Goal: Information Seeking & Learning: Find specific page/section

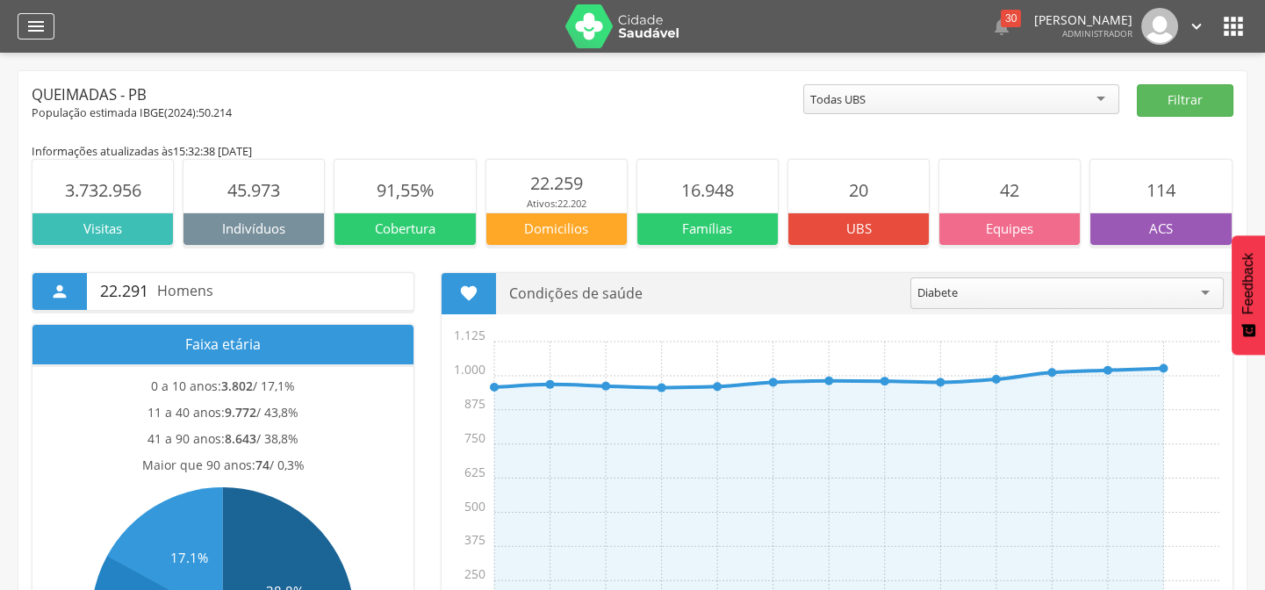
click at [47, 32] on div "" at bounding box center [36, 26] width 37 height 26
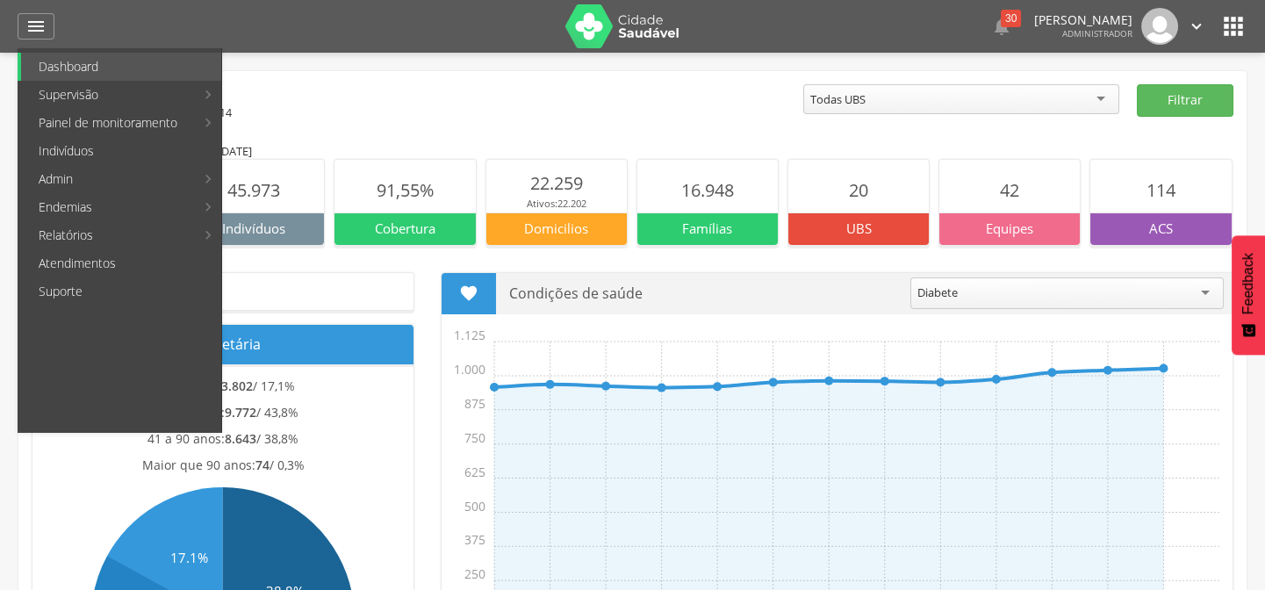
click at [120, 148] on link "Indivíduos" at bounding box center [121, 151] width 200 height 28
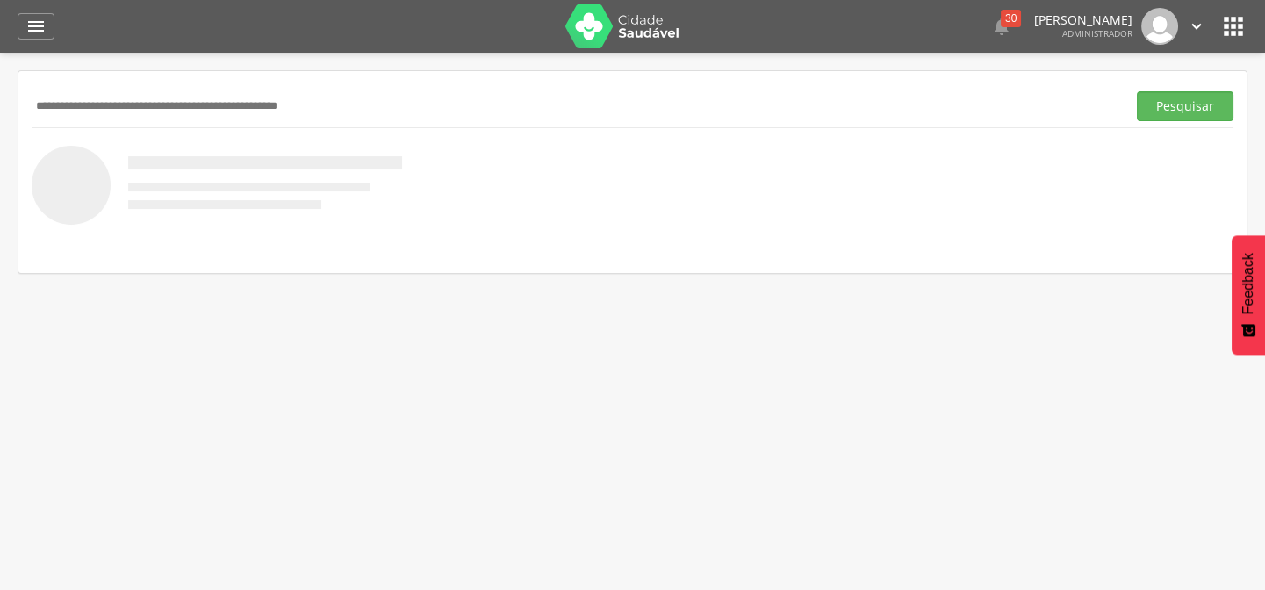
click at [167, 103] on input "text" at bounding box center [576, 106] width 1088 height 30
click at [1137, 91] on button "Pesquisar" at bounding box center [1185, 106] width 97 height 30
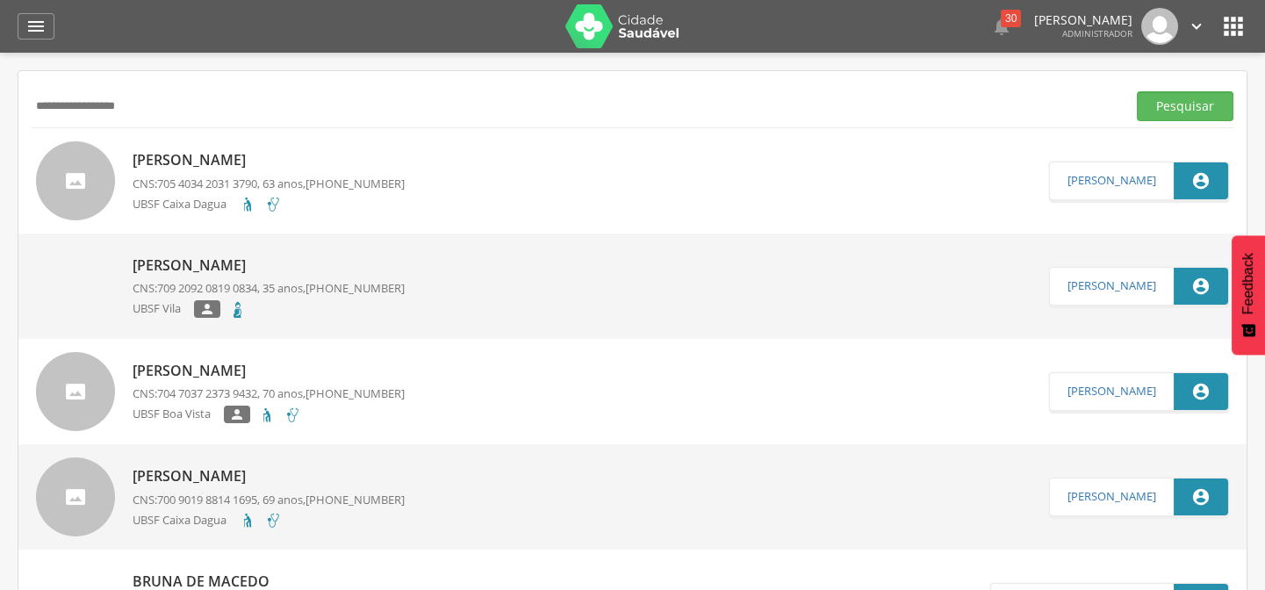
click at [39, 111] on input "**********" at bounding box center [576, 106] width 1088 height 30
click at [1137, 91] on button "Pesquisar" at bounding box center [1185, 106] width 97 height 30
click at [45, 108] on input "**********" at bounding box center [576, 106] width 1088 height 30
click at [1137, 91] on button "Pesquisar" at bounding box center [1185, 106] width 97 height 30
drag, startPoint x: 165, startPoint y: 108, endPoint x: 0, endPoint y: 114, distance: 165.2
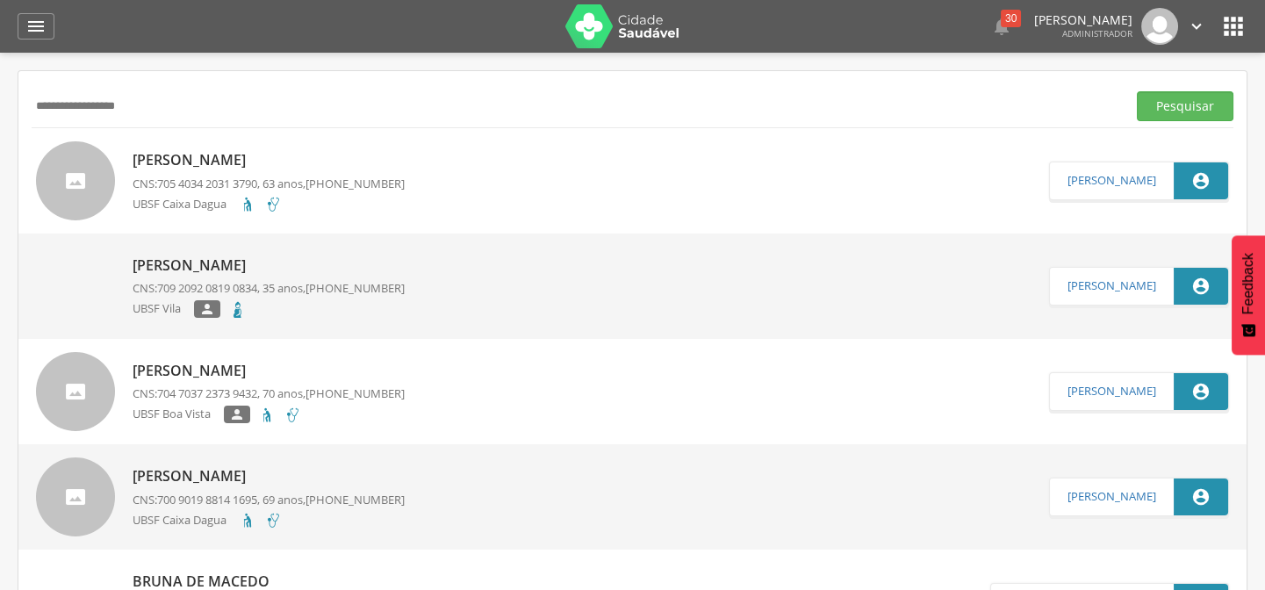
click at [0, 114] on div " Supervisão  Distritos  Ubs adicionar ubs  Coordenador: - Queimadas / PB In…" at bounding box center [632, 348] width 1265 height 590
click at [1137, 91] on button "Pesquisar" at bounding box center [1185, 106] width 97 height 30
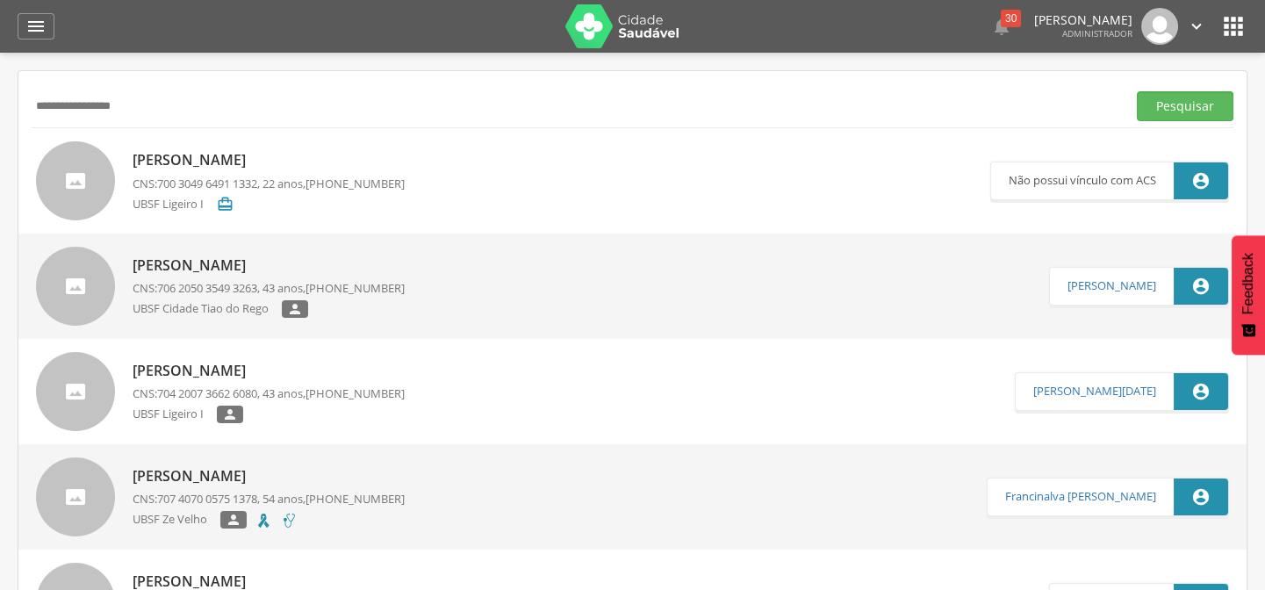
click at [67, 113] on input "**********" at bounding box center [576, 106] width 1088 height 30
type input "**********"
click at [1137, 91] on button "Pesquisar" at bounding box center [1185, 106] width 97 height 30
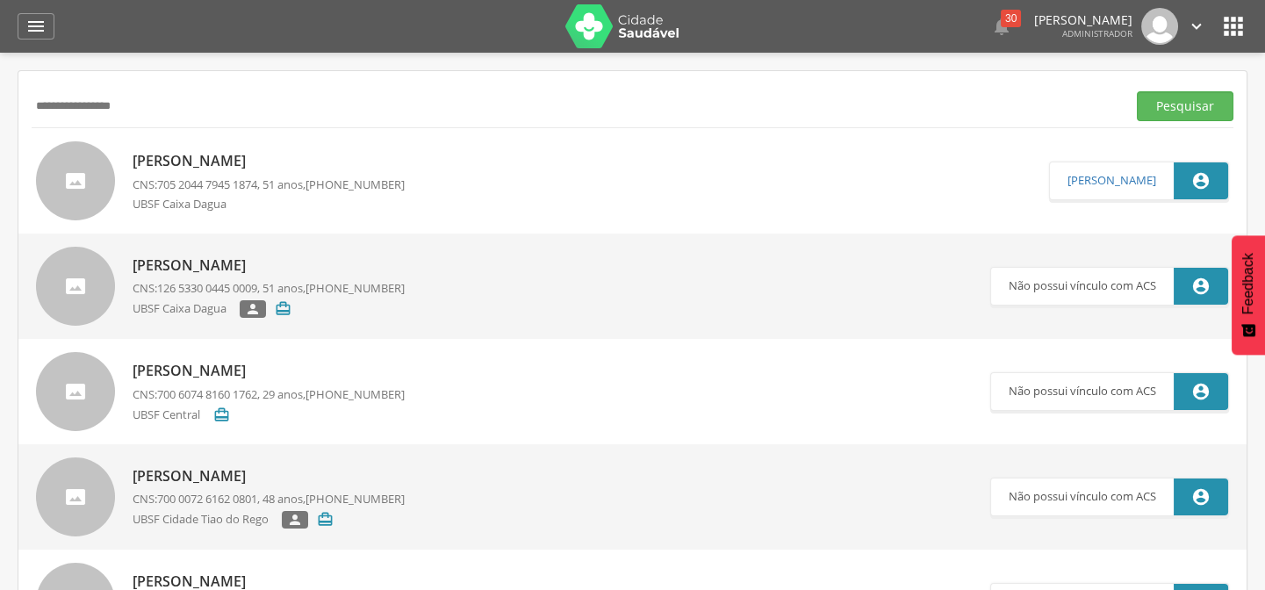
click at [205, 154] on p "Eliano dos Santos Souza" at bounding box center [269, 161] width 272 height 20
type input "**********"
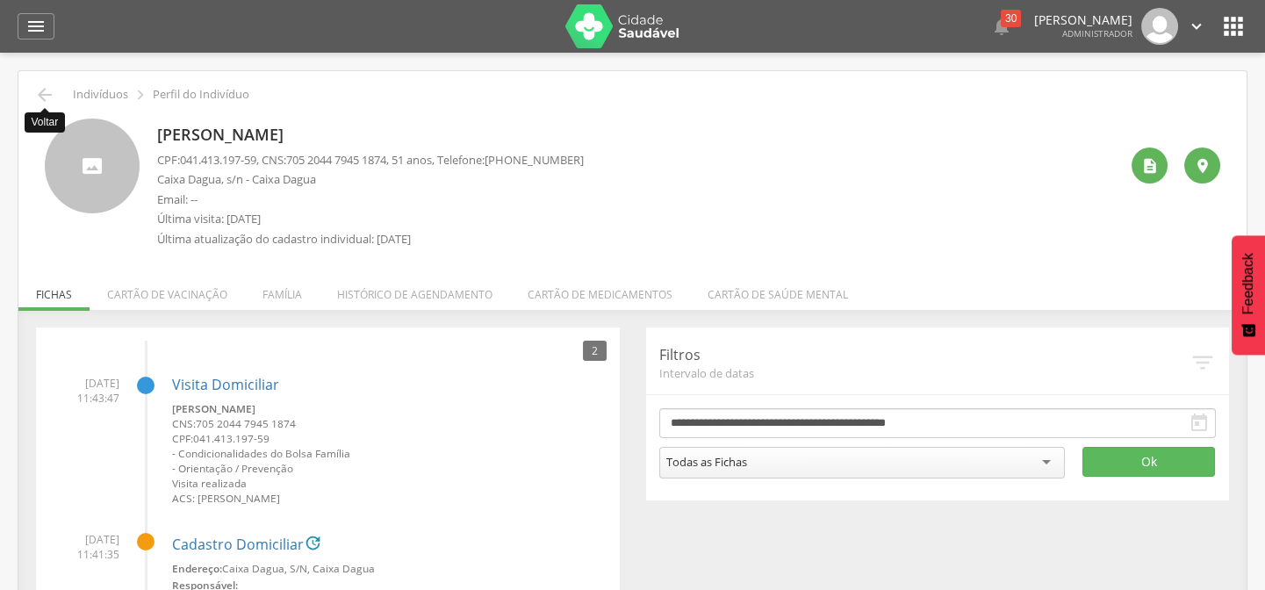
click at [42, 97] on icon "" at bounding box center [44, 94] width 21 height 21
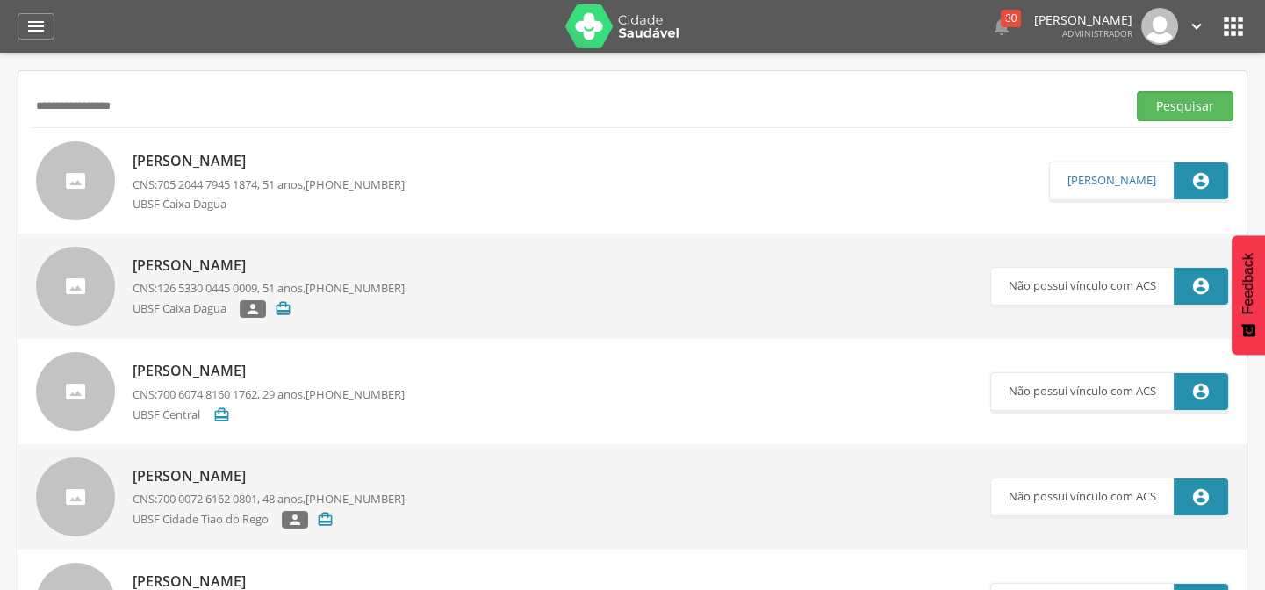
click at [217, 151] on p "Eliano dos Santos Souza" at bounding box center [269, 161] width 272 height 20
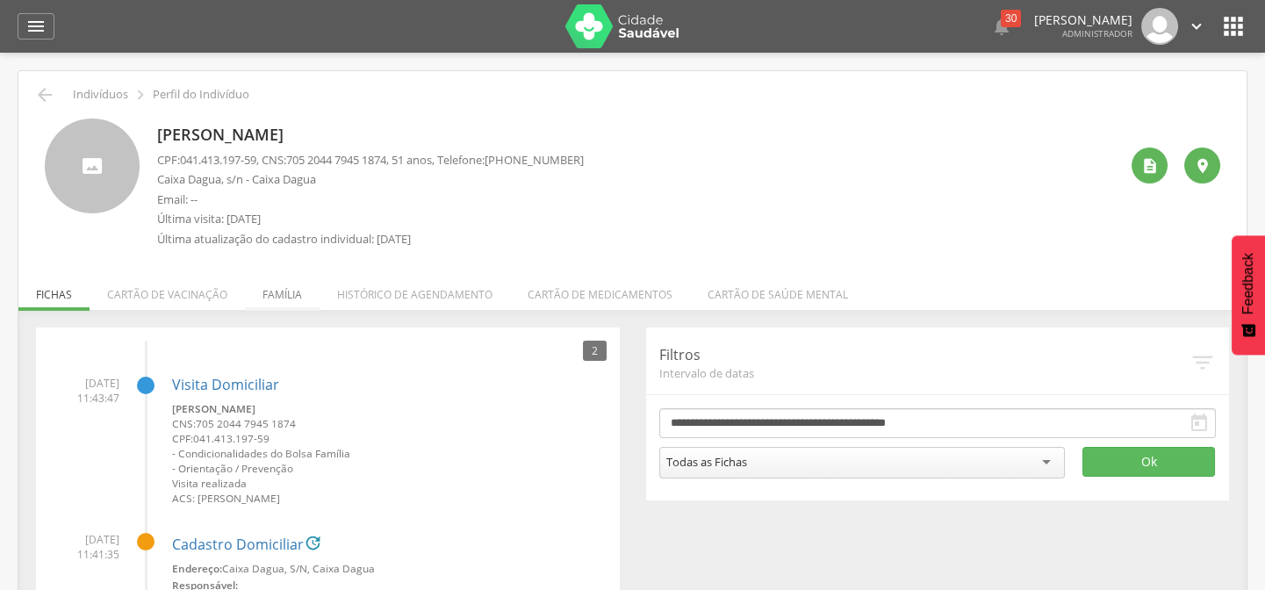
click at [290, 288] on li "Família" at bounding box center [282, 290] width 75 height 41
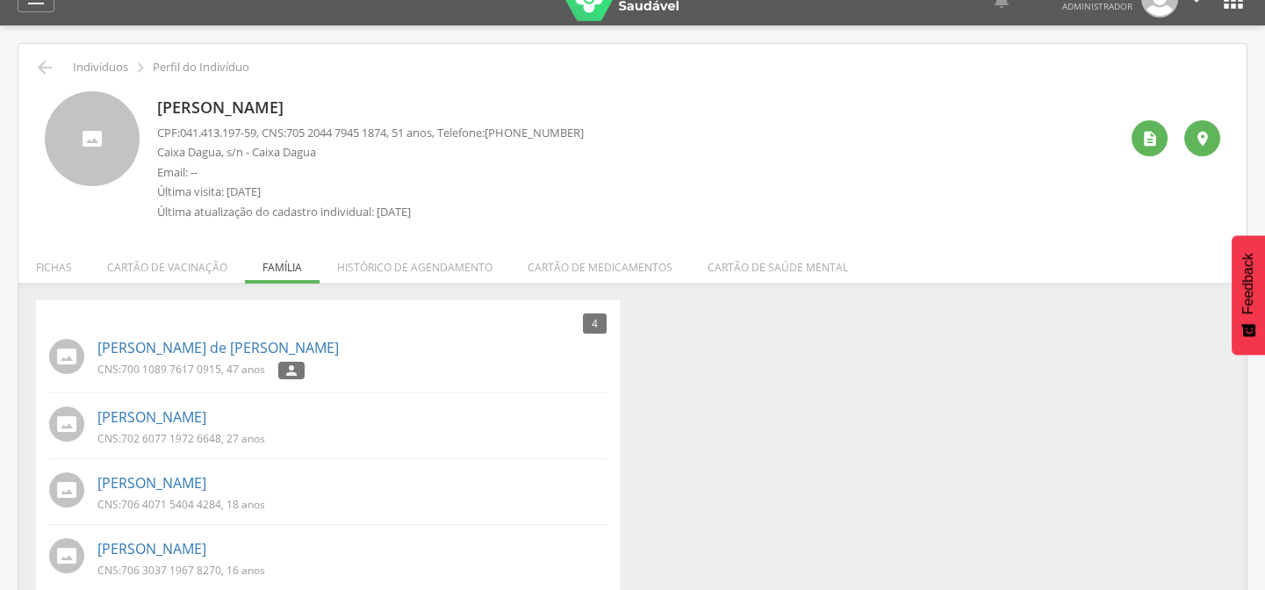
scroll to position [54, 0]
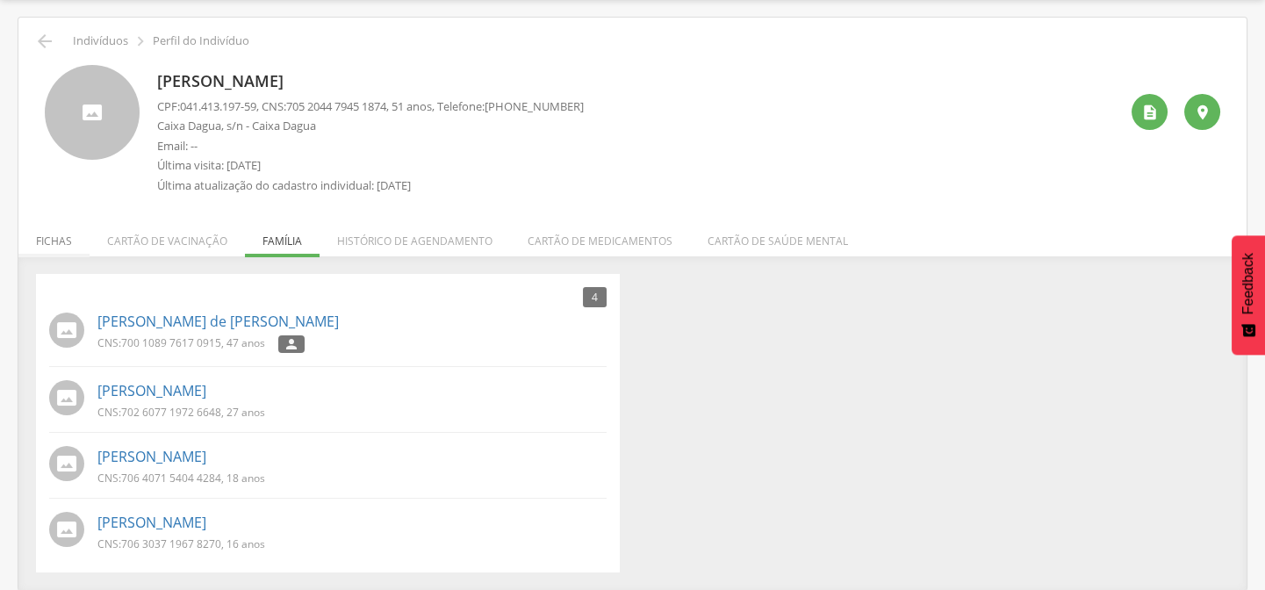
click at [56, 236] on li "Fichas" at bounding box center [53, 236] width 71 height 41
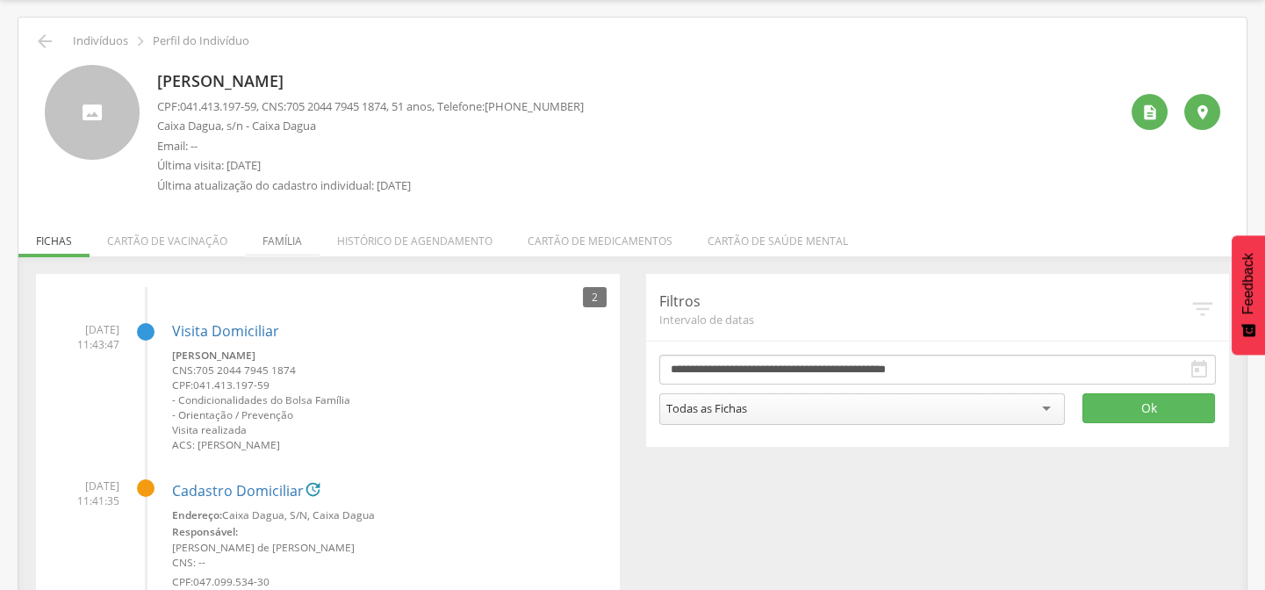
click at [290, 234] on li "Família" at bounding box center [282, 236] width 75 height 41
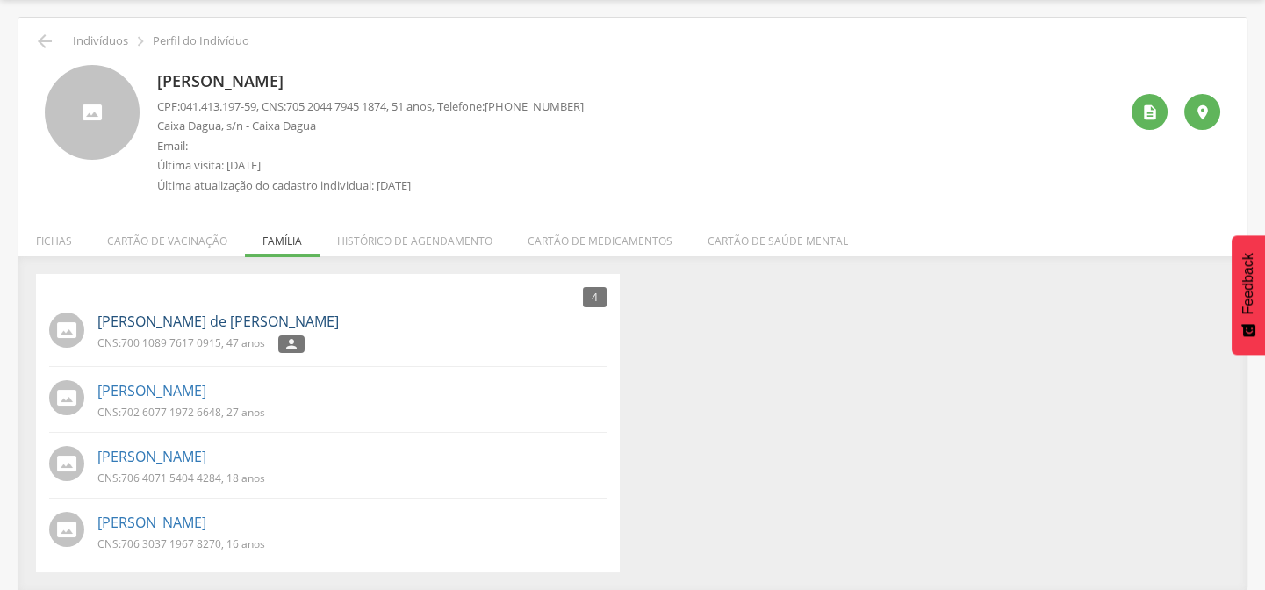
click at [169, 320] on link "[PERSON_NAME] de [PERSON_NAME]" at bounding box center [217, 322] width 241 height 20
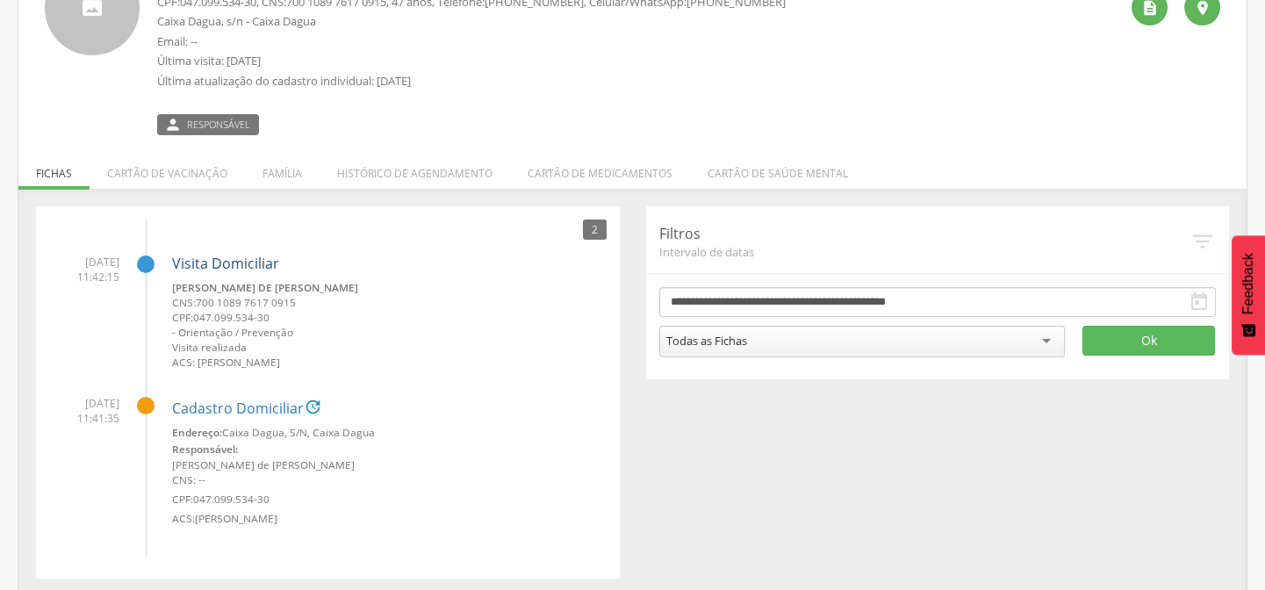
scroll to position [165, 0]
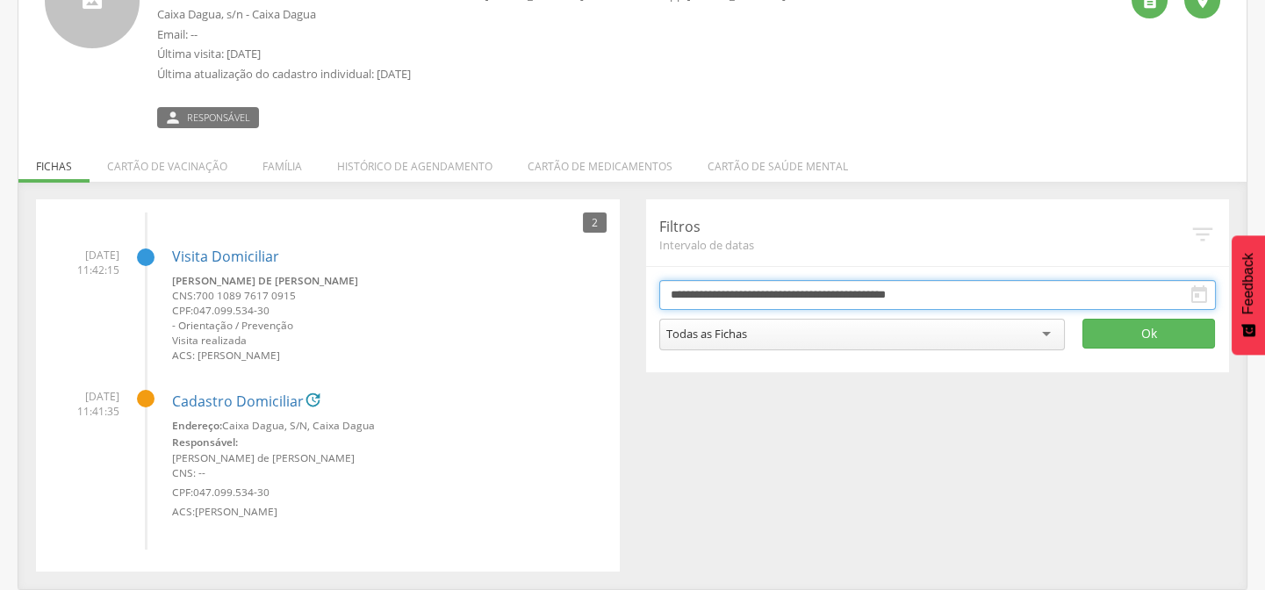
click at [822, 284] on input "**********" at bounding box center [937, 295] width 557 height 30
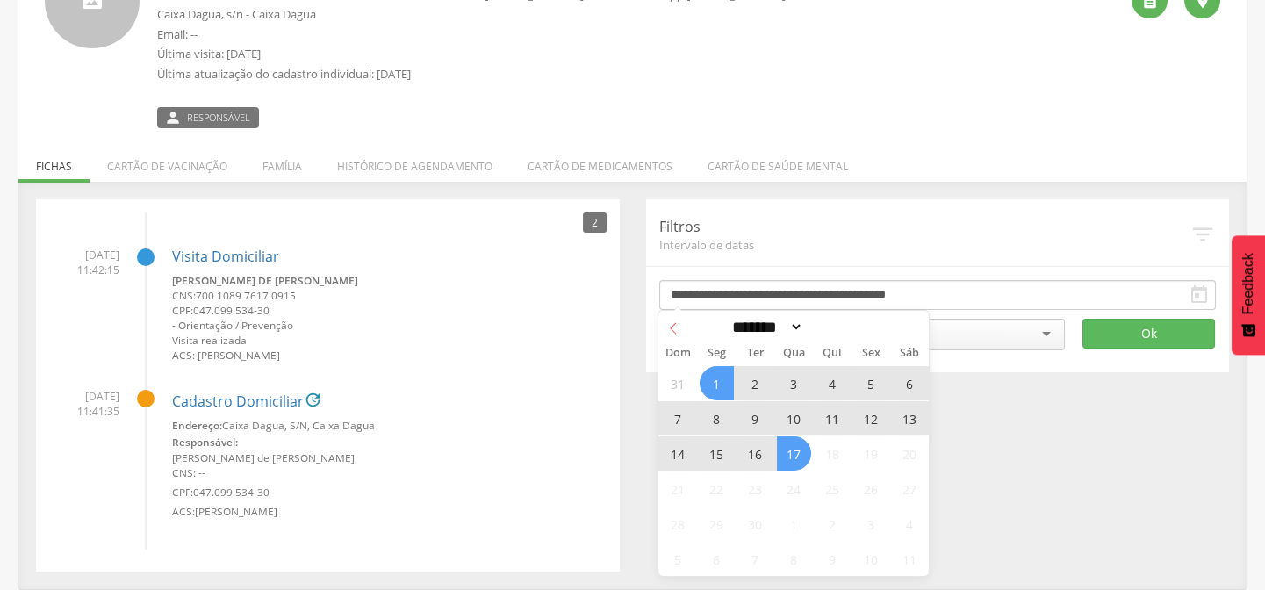
click at [660, 325] on span at bounding box center [673, 326] width 30 height 30
select select "*"
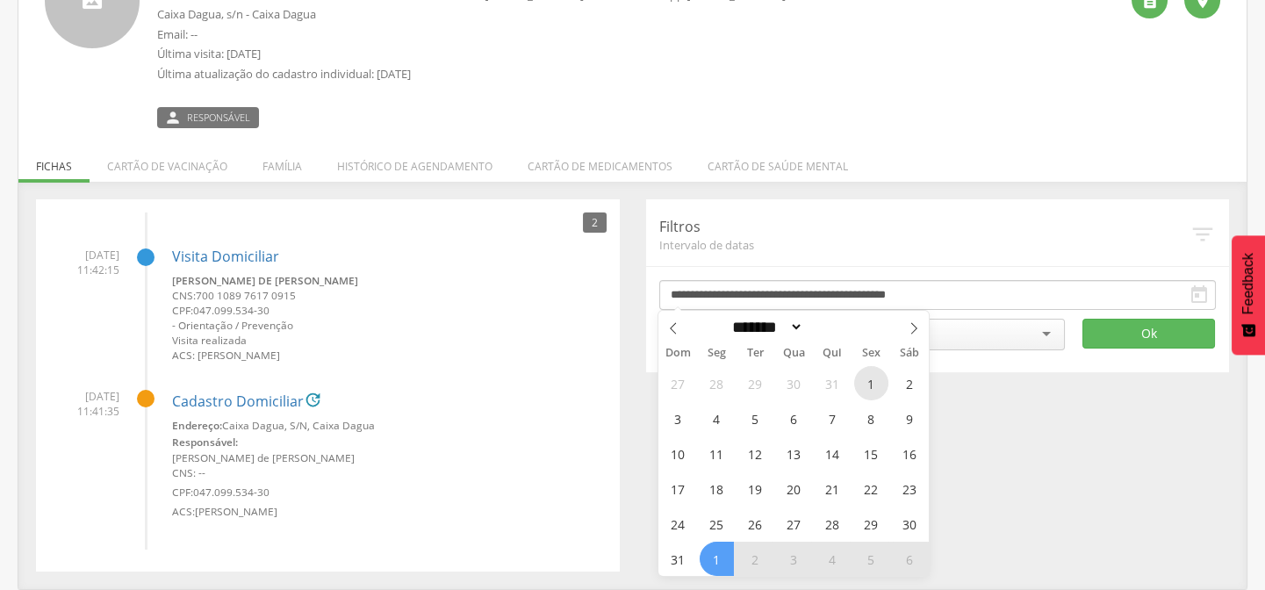
click at [867, 377] on span "1" at bounding box center [871, 383] width 34 height 34
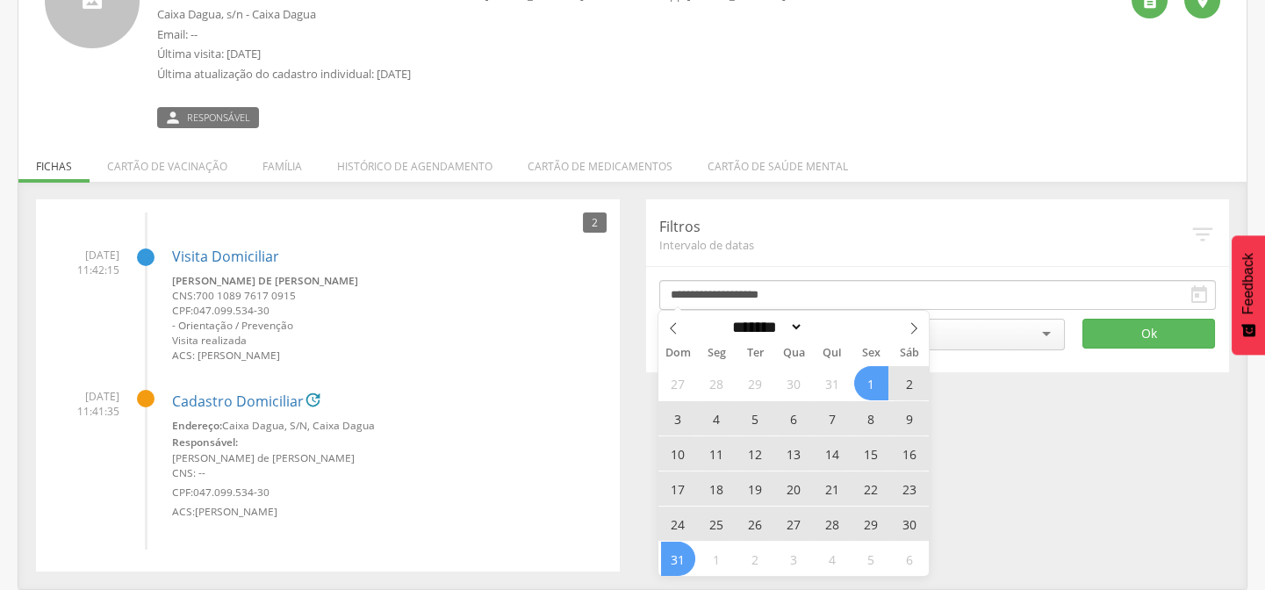
click at [681, 562] on span "31" at bounding box center [678, 559] width 34 height 34
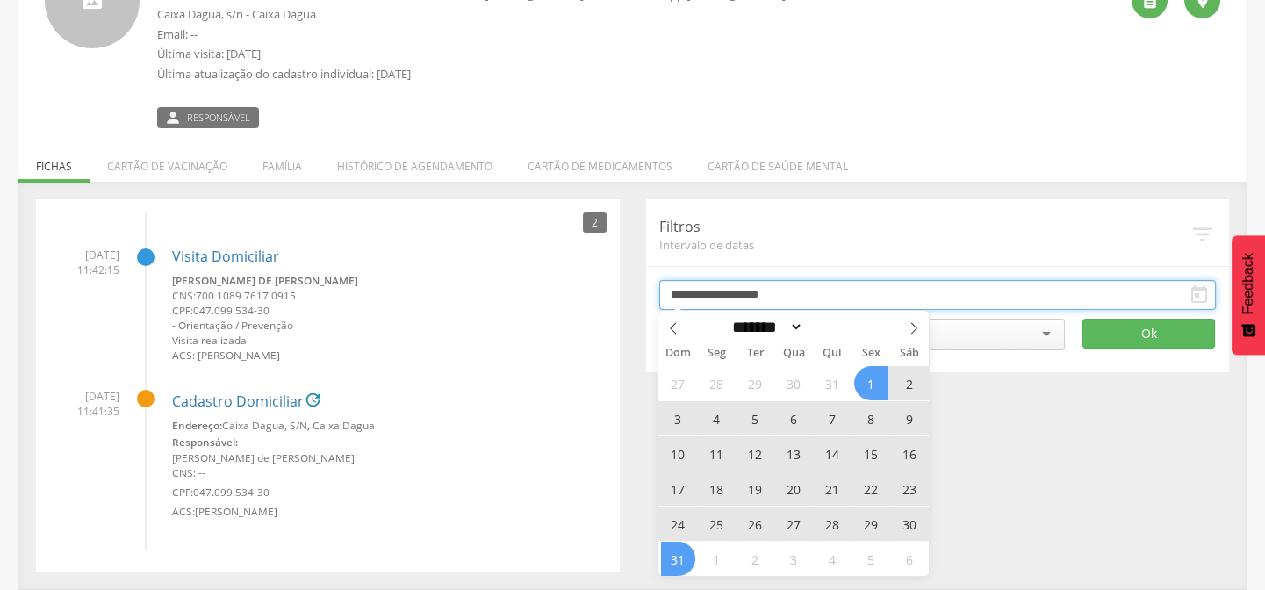
type input "**********"
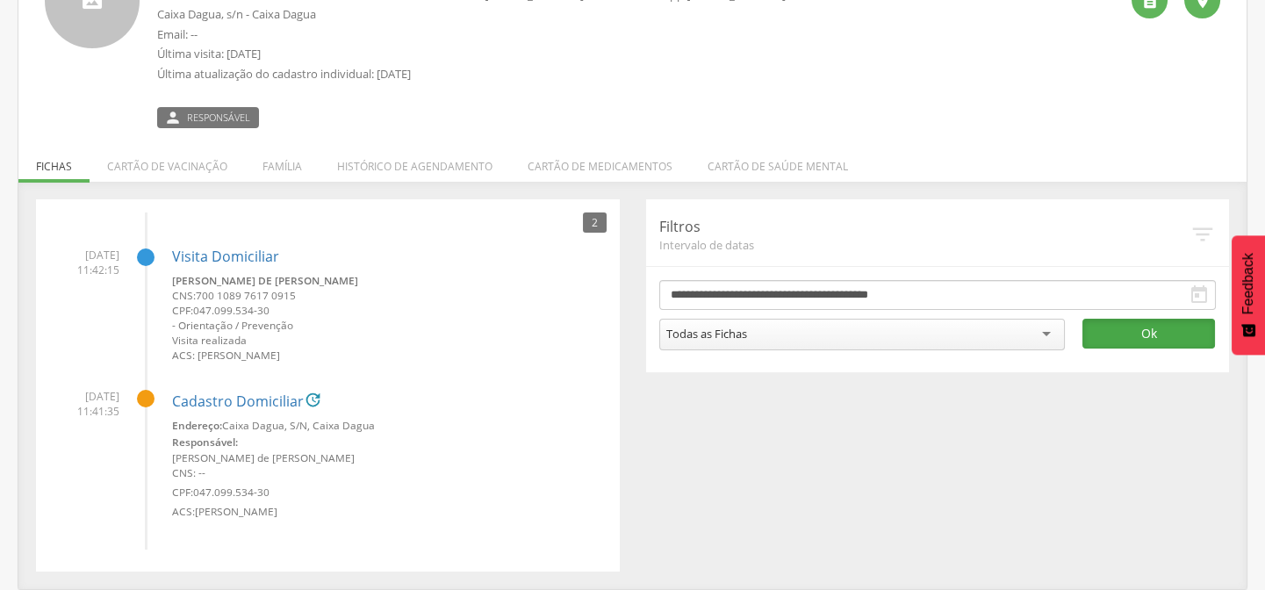
click at [1171, 319] on button "Ok" at bounding box center [1148, 334] width 133 height 30
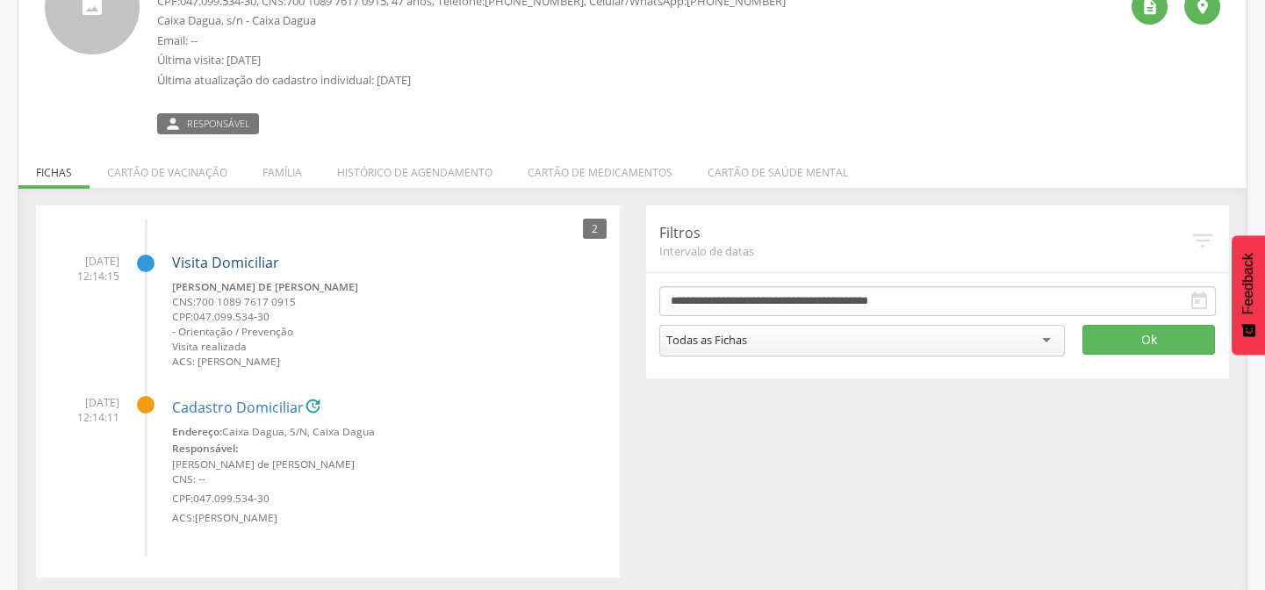
scroll to position [0, 0]
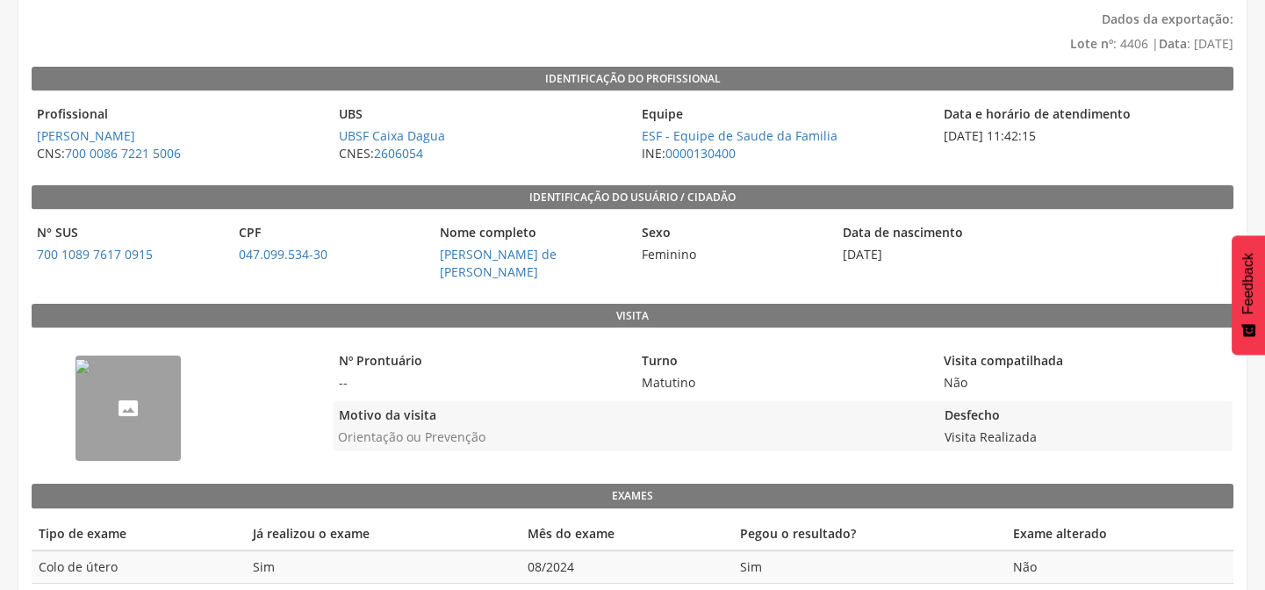
scroll to position [183, 0]
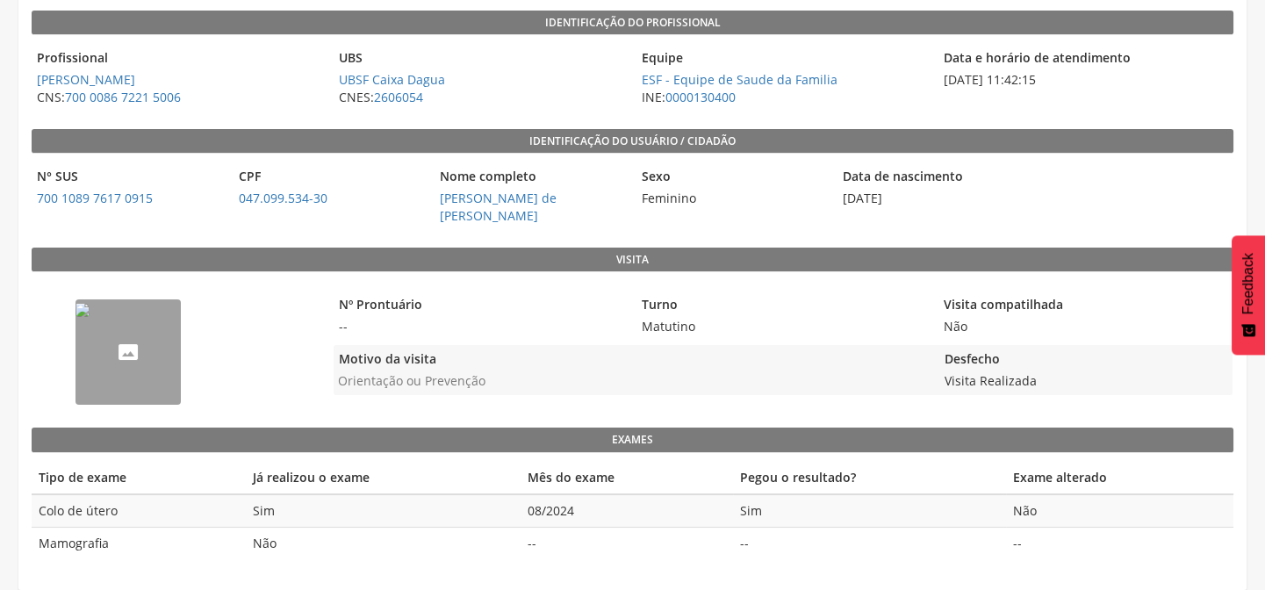
click at [90, 317] on img "--" at bounding box center [83, 310] width 14 height 14
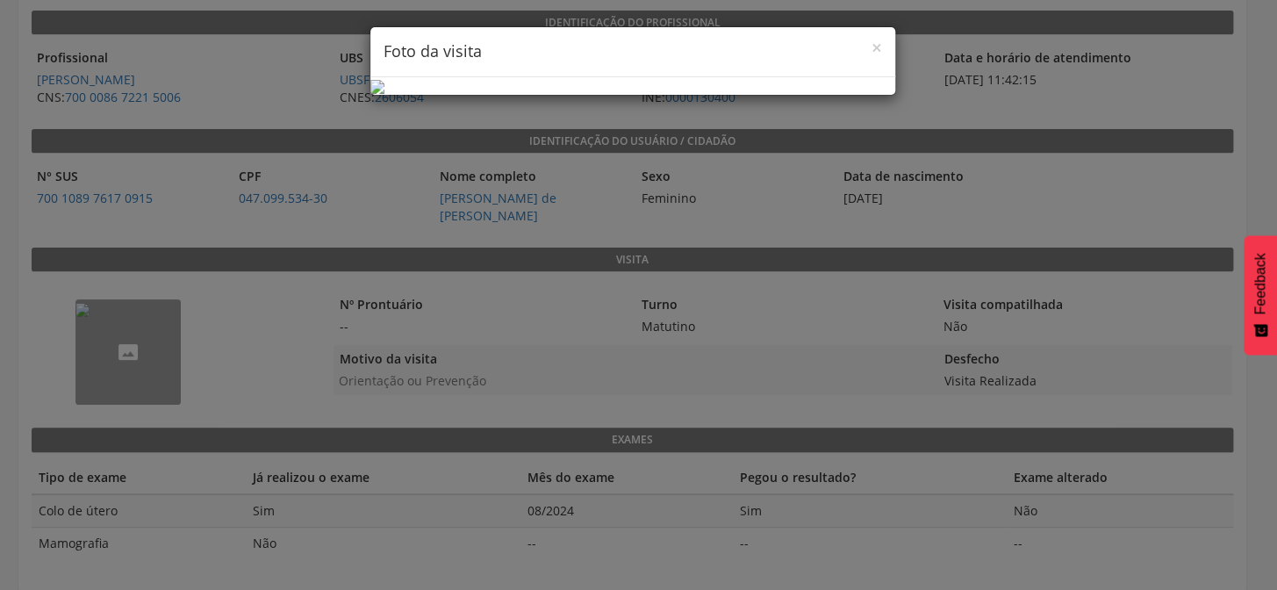
click at [960, 312] on div "× Foto da visita" at bounding box center [638, 295] width 1277 height 590
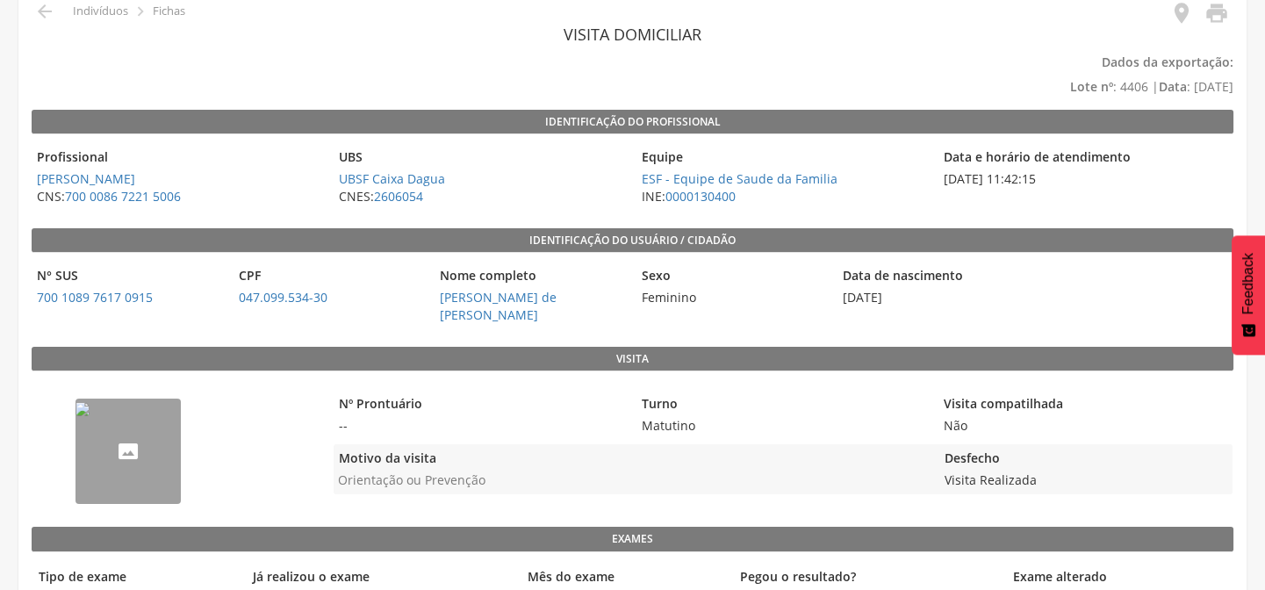
scroll to position [0, 0]
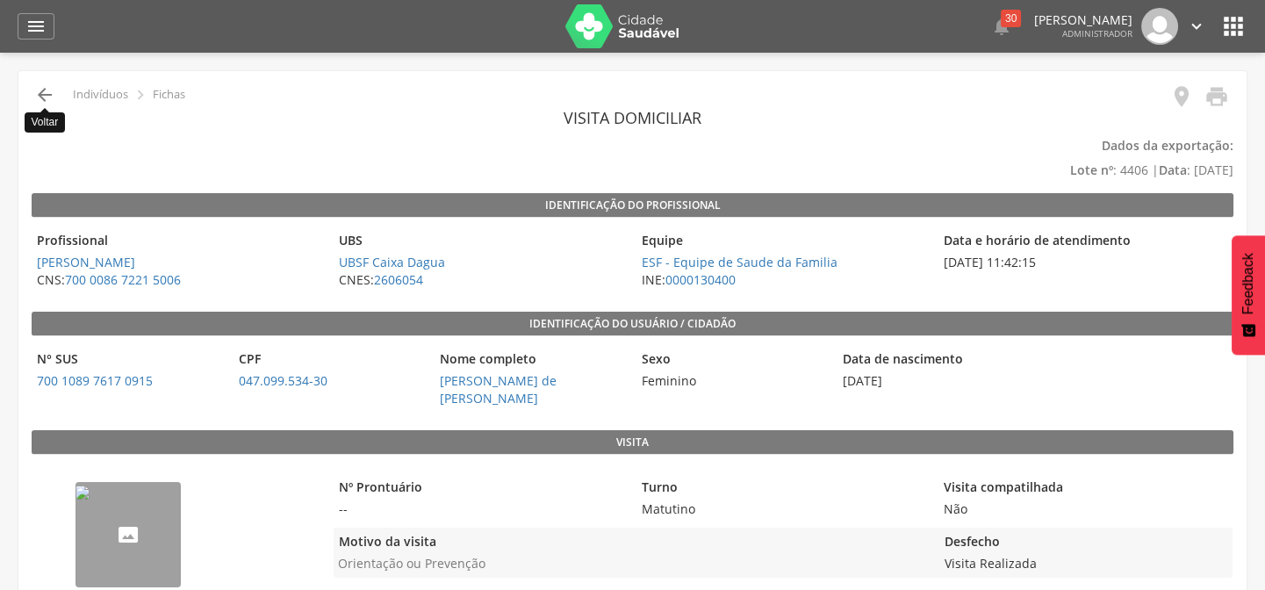
click at [43, 97] on icon "" at bounding box center [44, 94] width 21 height 21
click at [40, 94] on icon "" at bounding box center [44, 94] width 21 height 21
click at [45, 90] on icon "" at bounding box center [44, 94] width 21 height 21
